Goal: Task Accomplishment & Management: Complete application form

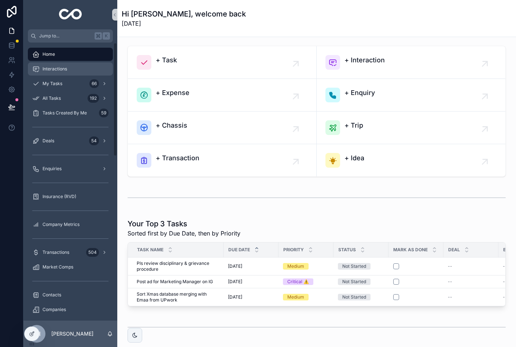
click at [57, 66] on span "Interactions" at bounding box center [55, 69] width 25 height 6
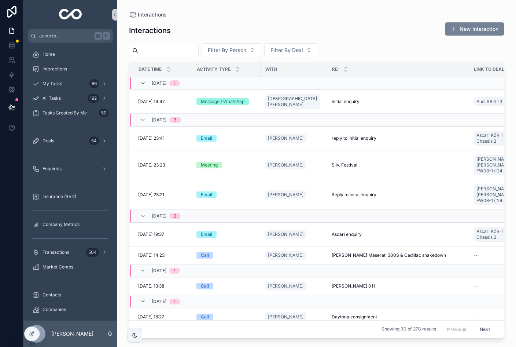
click at [480, 28] on button "New Interaction" at bounding box center [474, 28] width 59 height 13
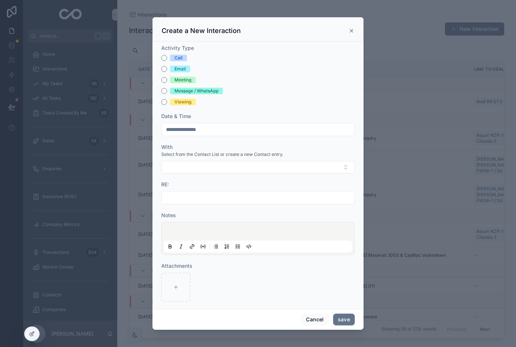
click at [185, 66] on div "Email" at bounding box center [179, 69] width 11 height 7
click at [167, 66] on button "Email" at bounding box center [164, 69] width 6 height 6
click at [199, 161] on button "Select Button" at bounding box center [258, 167] width 194 height 12
type input "******"
click at [180, 189] on html "Jump to... K Home Interactions My Tasks 66 All Tasks 192 Tasks Created By Me 59…" at bounding box center [258, 173] width 516 height 347
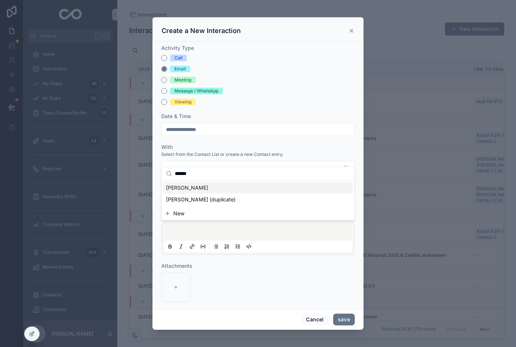
click at [181, 210] on span "New" at bounding box center [178, 213] width 11 height 7
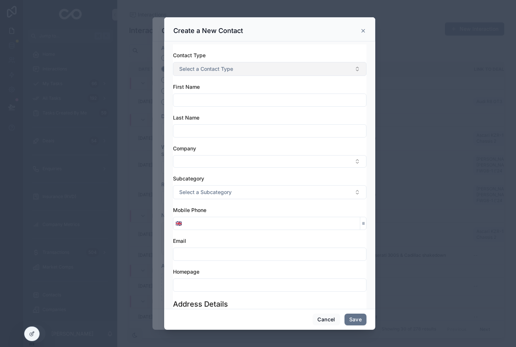
click at [257, 63] on button "Select a Contact Type" at bounding box center [270, 69] width 194 height 14
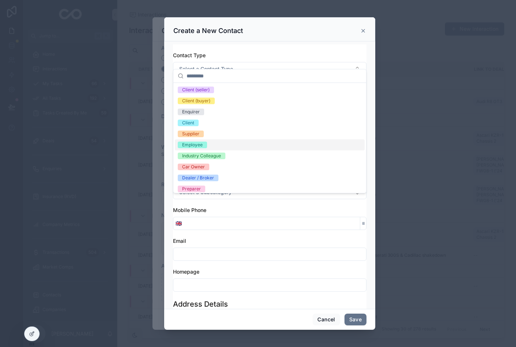
click at [324, 318] on button "Cancel" at bounding box center [326, 319] width 27 height 12
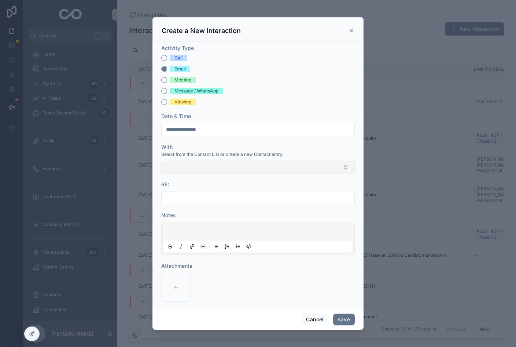
click at [219, 161] on button "Select Button" at bounding box center [258, 167] width 194 height 12
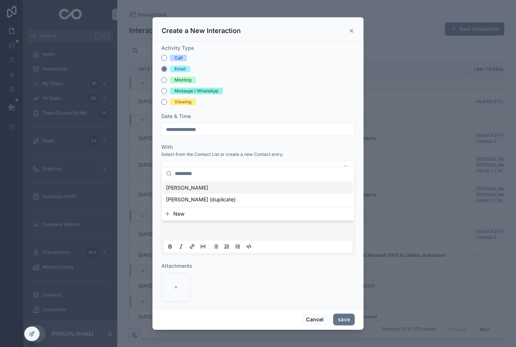
click at [184, 186] on span "[PERSON_NAME]" at bounding box center [187, 187] width 42 height 7
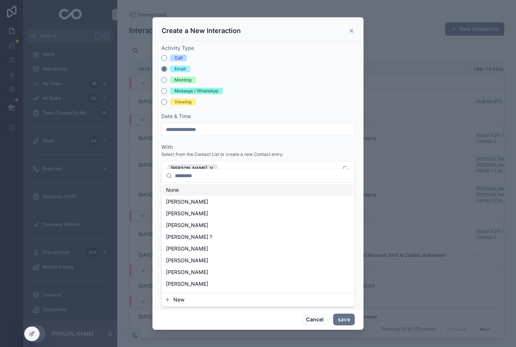
click at [257, 151] on span "Select from the Contact List or create a new Contact entry." at bounding box center [222, 154] width 122 height 6
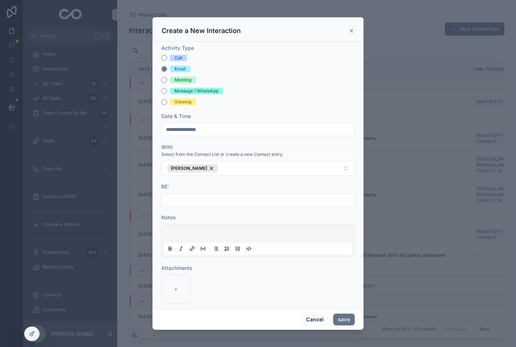
click at [259, 195] on input "scrollable content" at bounding box center [258, 200] width 193 height 10
type input "*"
type input "**********"
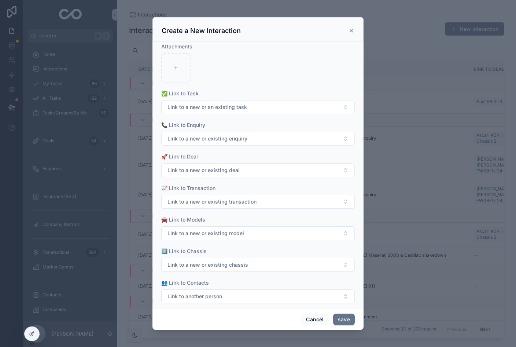
scroll to position [272, 0]
click at [0, 0] on html "Jump to... K Home Interactions My Tasks 66 All Tasks 192 Tasks Created By Me 59…" at bounding box center [258, 173] width 516 height 347
click at [251, 132] on button "Link to a new or existing enquiry" at bounding box center [258, 139] width 194 height 14
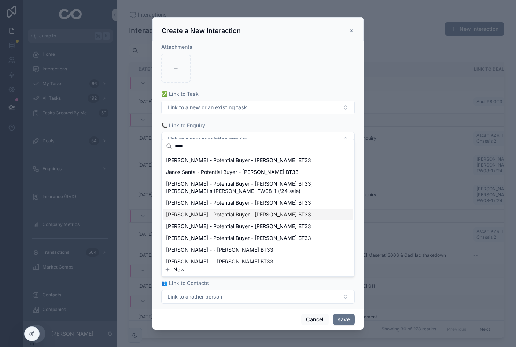
type input "****"
click at [221, 215] on span "John Spiers - Potential Buyer - Brabham BT33" at bounding box center [238, 214] width 145 height 7
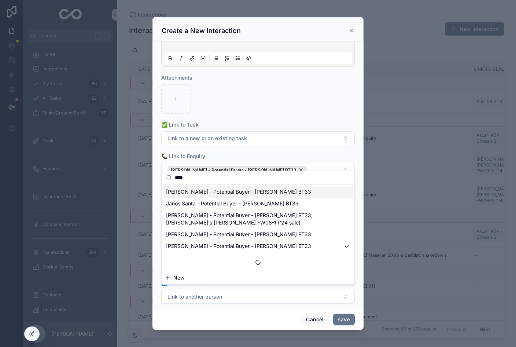
click at [293, 92] on div "scrollable content" at bounding box center [258, 98] width 194 height 29
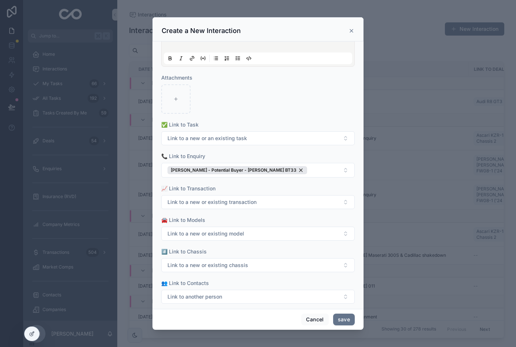
scroll to position [9, 0]
click at [341, 316] on button "save" at bounding box center [344, 319] width 22 height 12
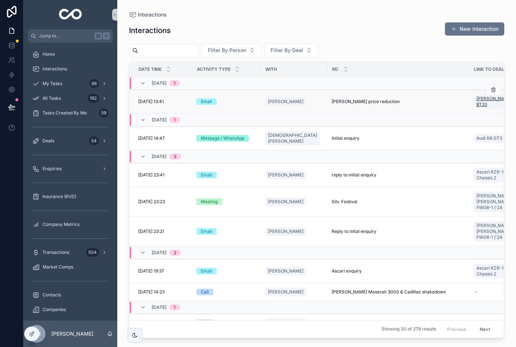
click at [476, 100] on span "[PERSON_NAME] BT33" at bounding box center [495, 102] width 39 height 12
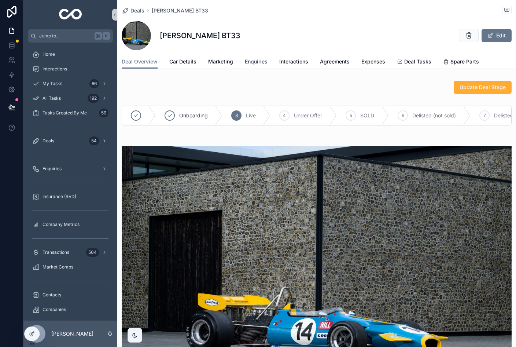
click at [265, 65] on span "Enquiries" at bounding box center [256, 61] width 23 height 7
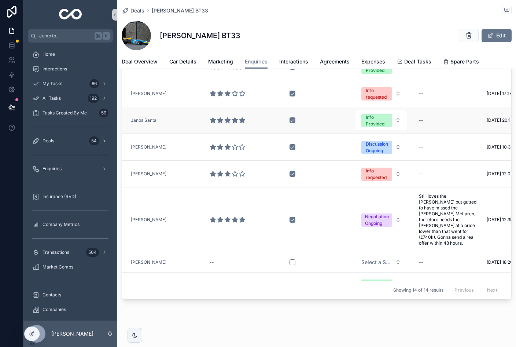
click at [172, 123] on td "Janos Santa" at bounding box center [162, 120] width 80 height 27
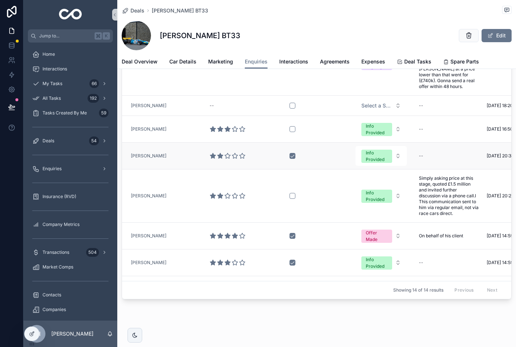
scroll to position [156, 0]
click at [181, 153] on div "[PERSON_NAME]" at bounding box center [164, 156] width 67 height 6
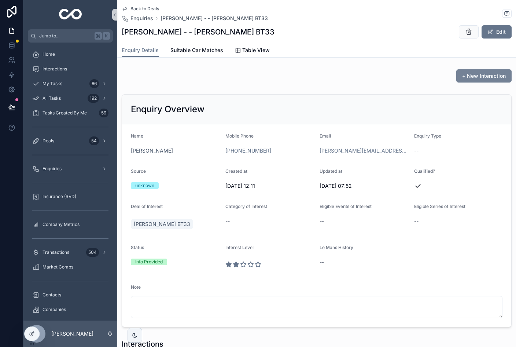
click at [482, 77] on span "+ New Interaction" at bounding box center [484, 75] width 44 height 7
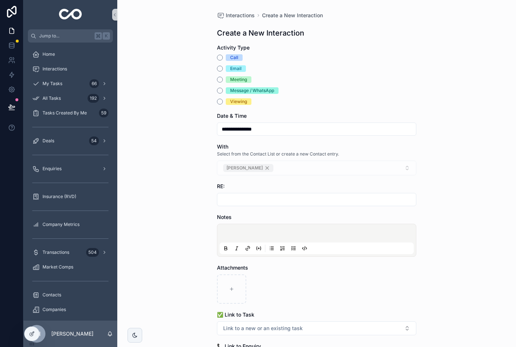
click at [235, 67] on div "Email" at bounding box center [235, 68] width 11 height 7
click at [223, 67] on button "Email" at bounding box center [220, 69] width 6 height 6
click at [264, 199] on input "scrollable content" at bounding box center [316, 199] width 199 height 10
type input "**********"
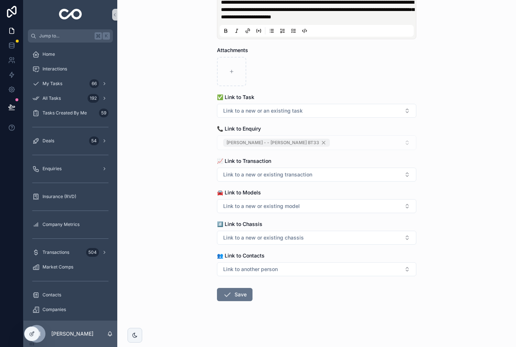
scroll to position [246, 0]
click at [227, 299] on icon "scrollable content" at bounding box center [227, 294] width 9 height 9
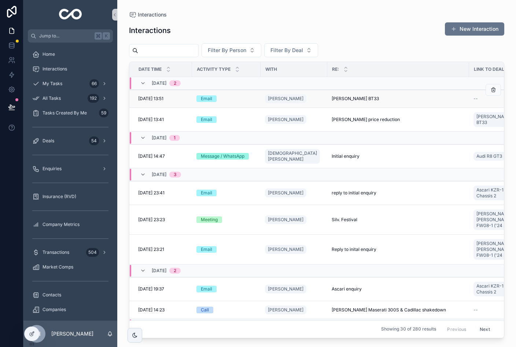
click at [242, 99] on div "Email" at bounding box center [226, 98] width 60 height 7
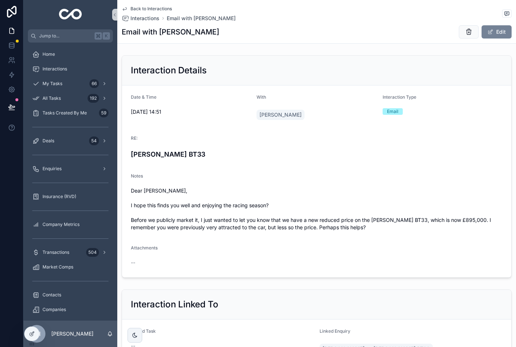
click at [502, 34] on button "Edit" at bounding box center [497, 31] width 30 height 13
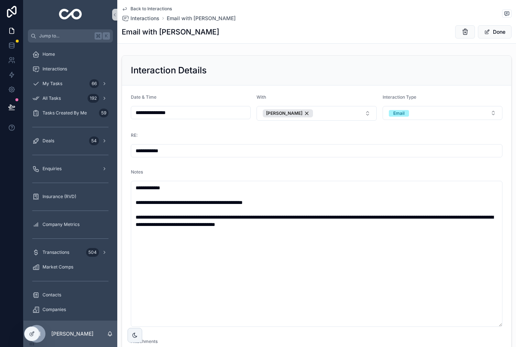
click at [224, 150] on input "**********" at bounding box center [316, 150] width 371 height 10
type input "**********"
click at [496, 31] on span "Done" at bounding box center [495, 31] width 34 height 13
click at [498, 33] on button "Done" at bounding box center [495, 31] width 34 height 13
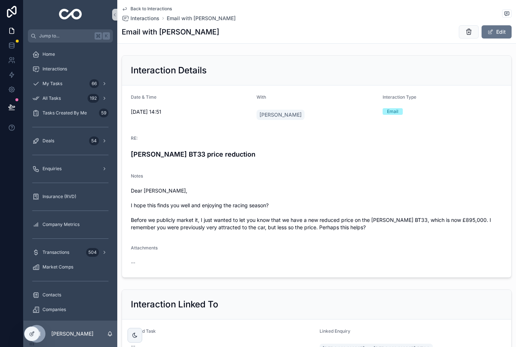
click at [137, 10] on span "Back to Interactions" at bounding box center [150, 9] width 41 height 6
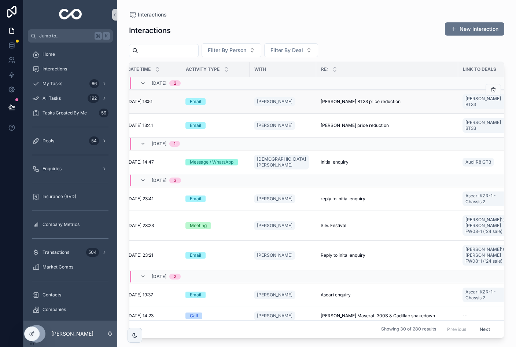
scroll to position [0, 11]
click at [465, 98] on span "[PERSON_NAME] BT33" at bounding box center [484, 102] width 39 height 12
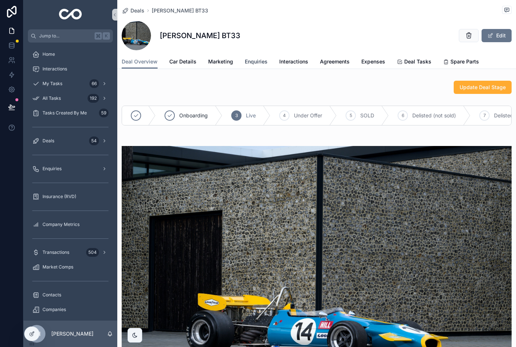
click at [253, 45] on div "[PERSON_NAME] BT33 Edit" at bounding box center [317, 35] width 390 height 29
click at [252, 67] on link "Enquiries" at bounding box center [256, 62] width 23 height 15
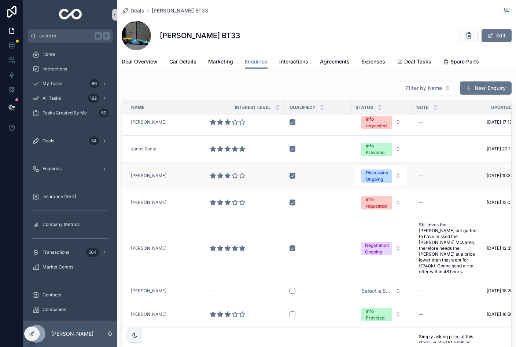
scroll to position [59, 0]
click at [174, 172] on td "[PERSON_NAME]" at bounding box center [162, 176] width 80 height 27
click at [179, 179] on div "[PERSON_NAME]" at bounding box center [164, 176] width 67 height 6
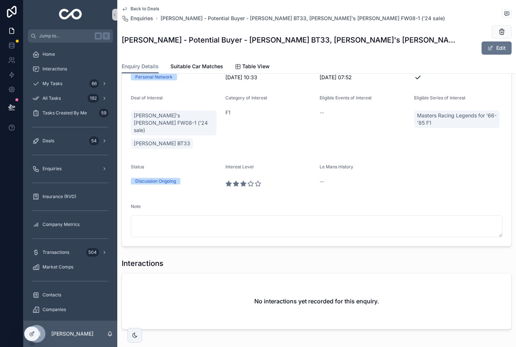
scroll to position [9, 0]
